Goal: Task Accomplishment & Management: Manage account settings

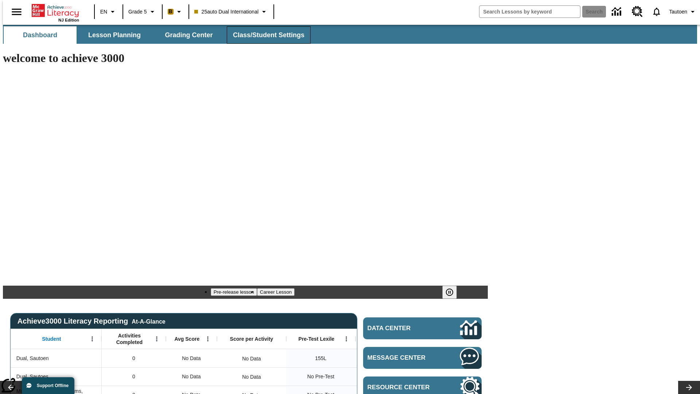
click at [265, 35] on span "Class/Student Settings" at bounding box center [268, 35] width 71 height 8
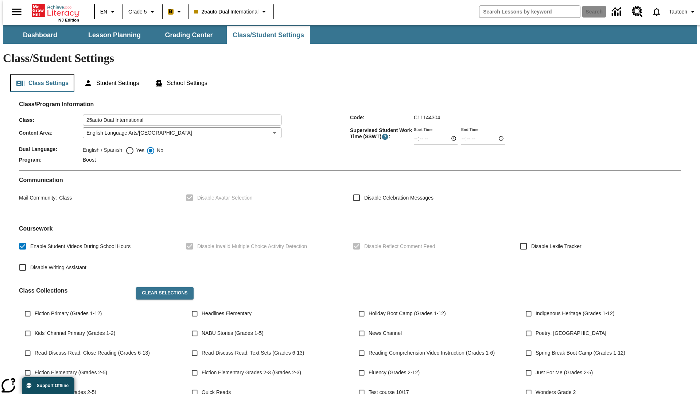
click at [39, 74] on button "Class Settings" at bounding box center [42, 82] width 64 height 17
click at [135, 147] on span "Yes" at bounding box center [139, 151] width 10 height 8
click at [134, 146] on input "Yes" at bounding box center [129, 150] width 9 height 9
radio input "true"
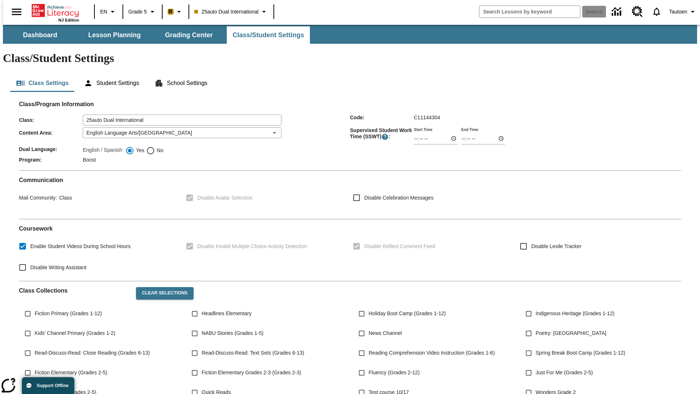
scroll to position [107, 0]
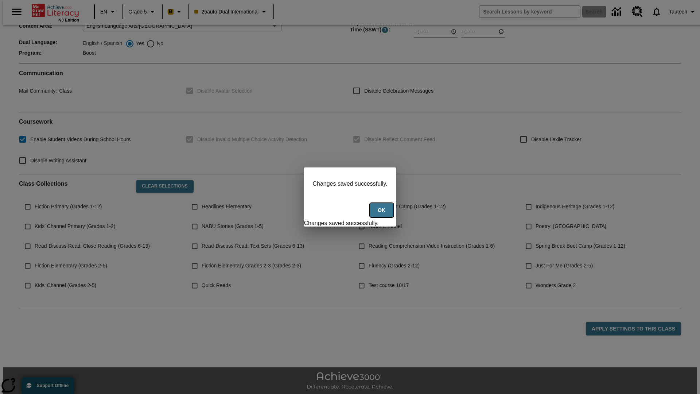
click at [382, 214] on button "Ok" at bounding box center [381, 210] width 23 height 14
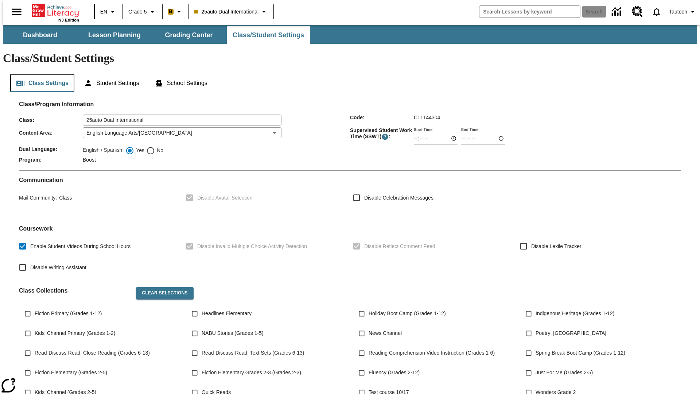
click at [39, 74] on button "Class Settings" at bounding box center [42, 82] width 64 height 17
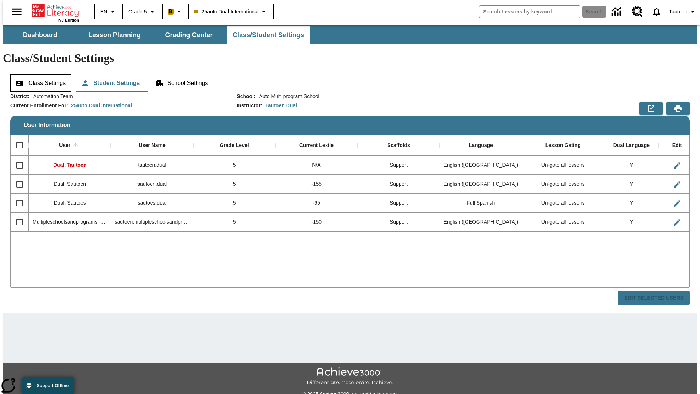
click at [38, 74] on button "Class Settings" at bounding box center [40, 82] width 61 height 17
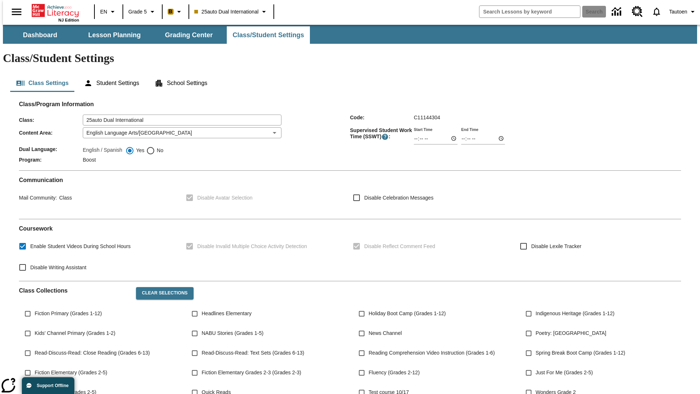
click at [155, 147] on span "No" at bounding box center [159, 151] width 8 height 8
click at [155, 146] on input "No" at bounding box center [150, 150] width 9 height 9
radio input "true"
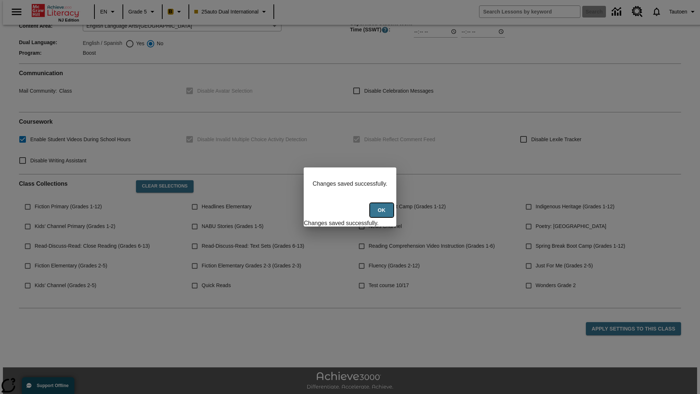
click at [382, 214] on button "Ok" at bounding box center [381, 210] width 23 height 14
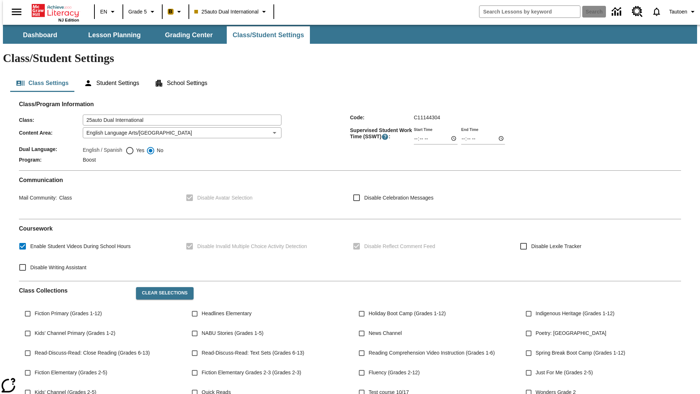
scroll to position [107, 0]
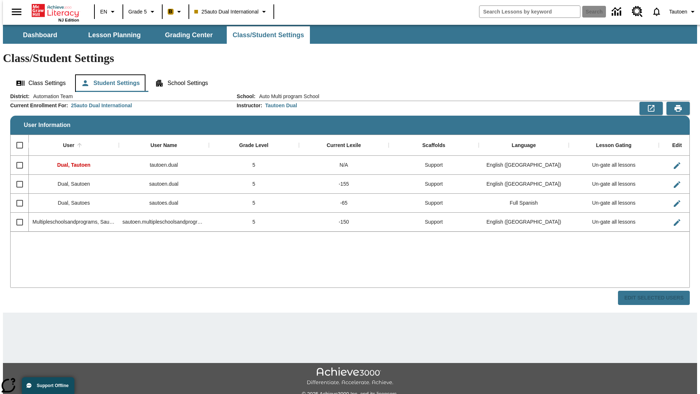
scroll to position [16, 0]
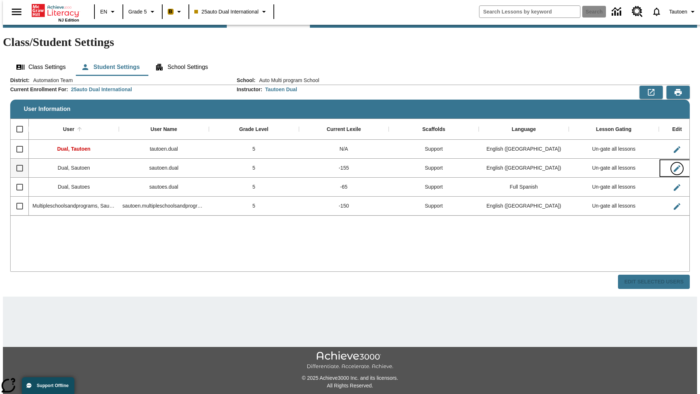
click at [674, 165] on icon "Edit User" at bounding box center [677, 168] width 7 height 7
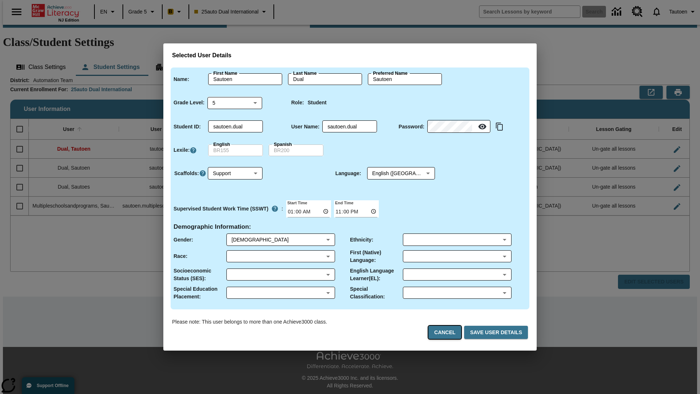
click at [448, 332] on button "Cancel" at bounding box center [444, 332] width 33 height 13
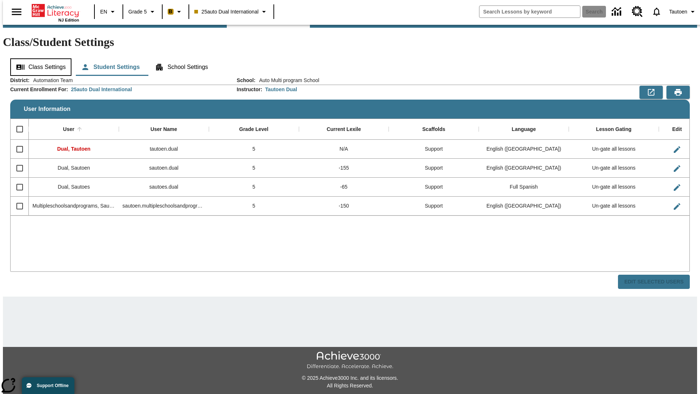
click at [38, 58] on button "Class Settings" at bounding box center [40, 66] width 61 height 17
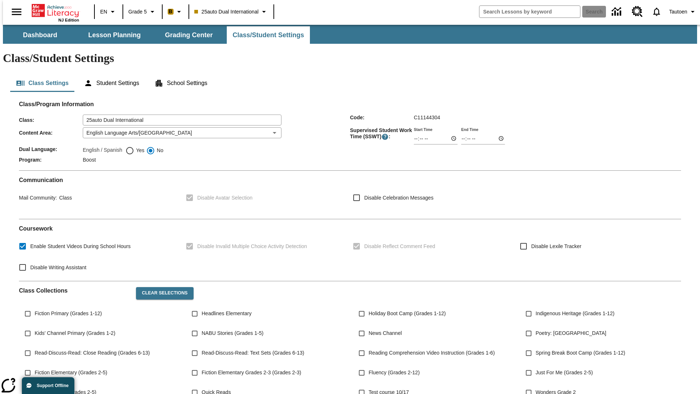
click at [135, 147] on span "Yes" at bounding box center [139, 151] width 10 height 8
click at [134, 146] on input "Yes" at bounding box center [129, 150] width 9 height 9
radio input "true"
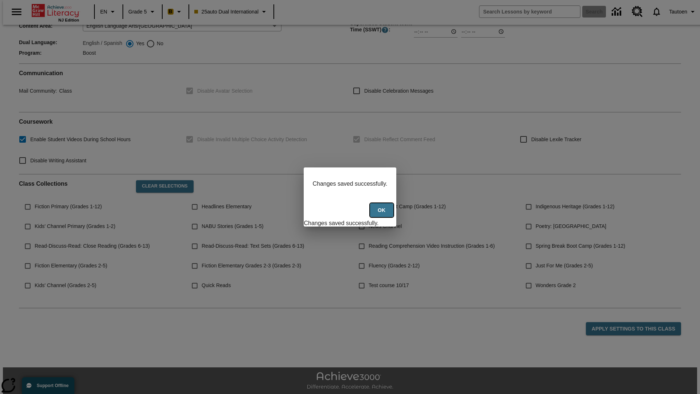
click at [382, 214] on button "Ok" at bounding box center [381, 210] width 23 height 14
